Goal: Navigation & Orientation: Find specific page/section

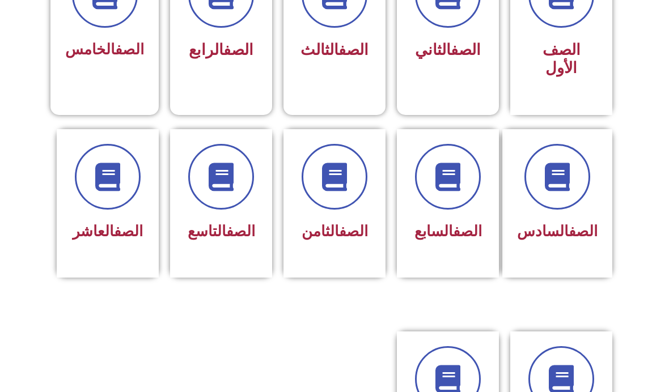
scroll to position [373, 0]
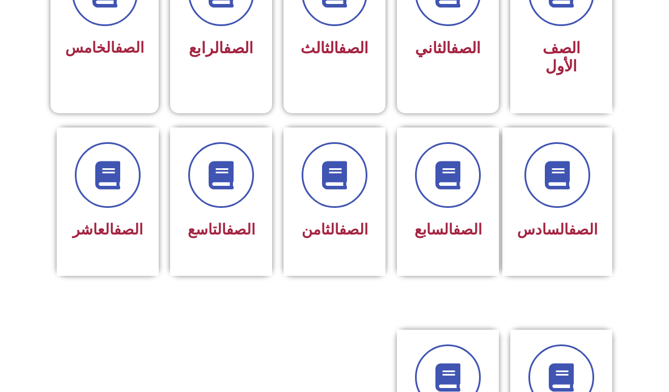
click at [480, 199] on div at bounding box center [448, 175] width 73 height 66
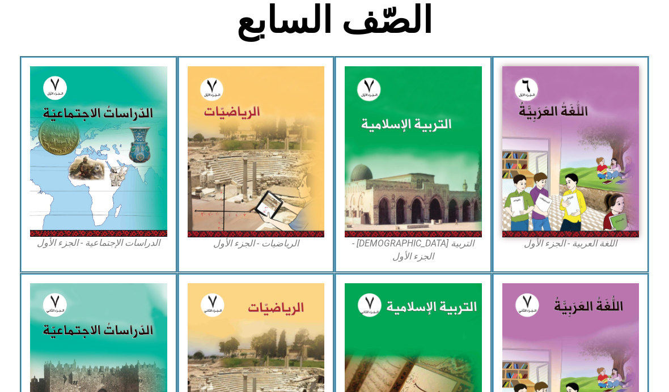
scroll to position [286, 0]
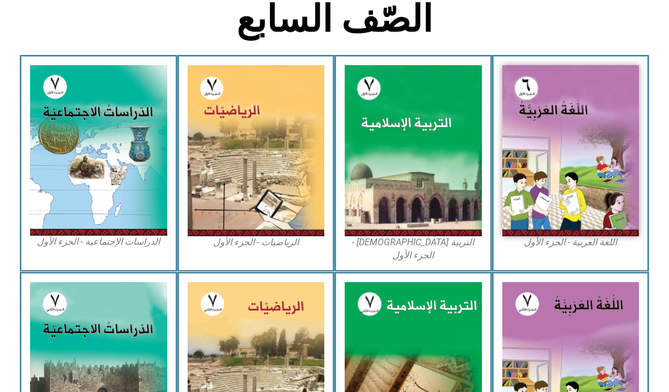
click at [596, 178] on img at bounding box center [571, 150] width 137 height 171
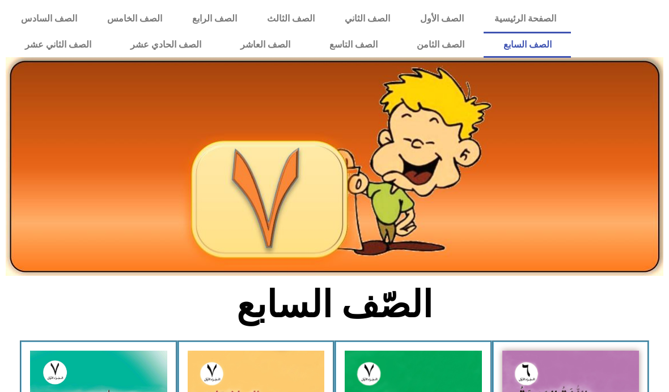
scroll to position [286, 0]
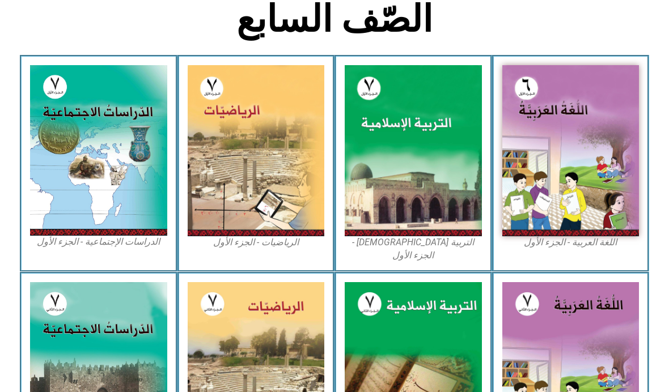
click at [575, 162] on img at bounding box center [571, 150] width 137 height 171
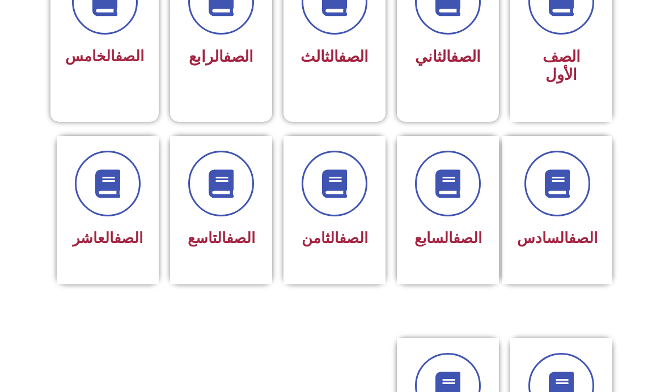
scroll to position [362, 0]
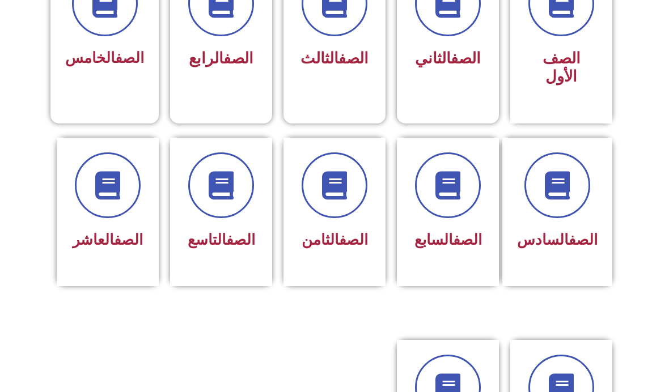
click at [457, 202] on span at bounding box center [448, 186] width 66 height 66
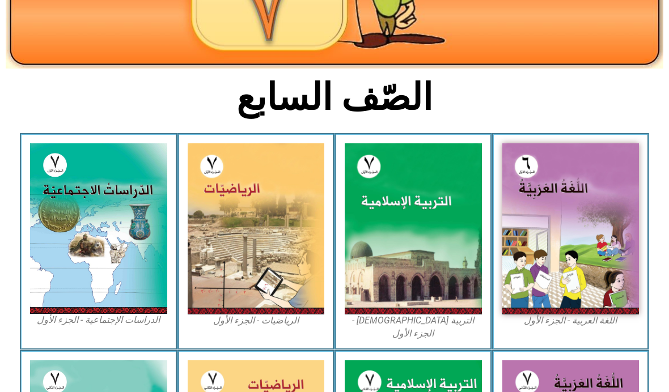
scroll to position [223, 0]
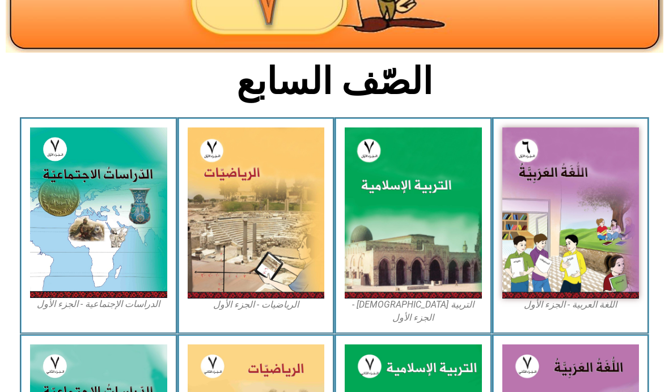
click at [585, 238] on img at bounding box center [571, 213] width 137 height 171
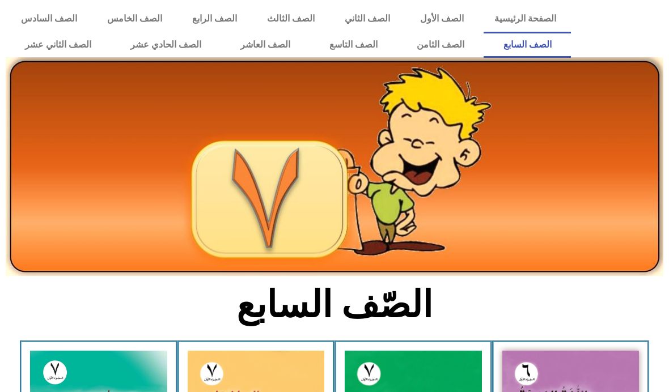
scroll to position [223, 0]
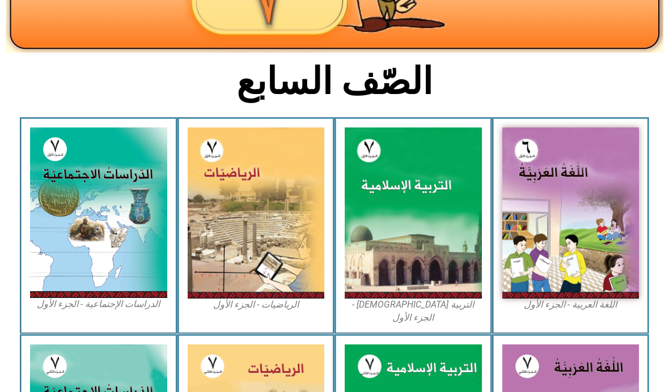
click at [609, 229] on img at bounding box center [571, 213] width 137 height 171
